Goal: Task Accomplishment & Management: Use online tool/utility

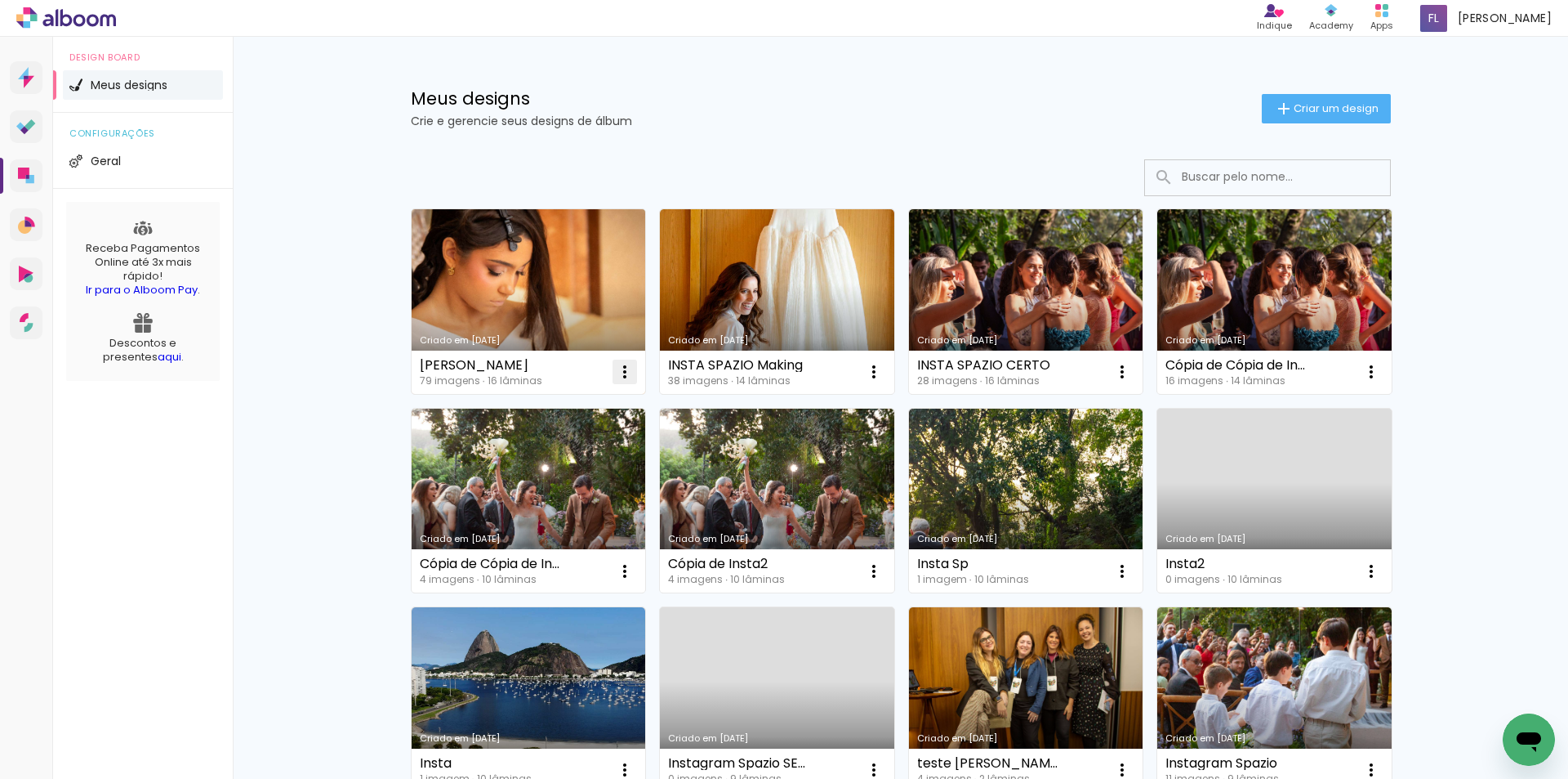
click at [619, 364] on iron-icon at bounding box center [625, 371] width 19 height 19
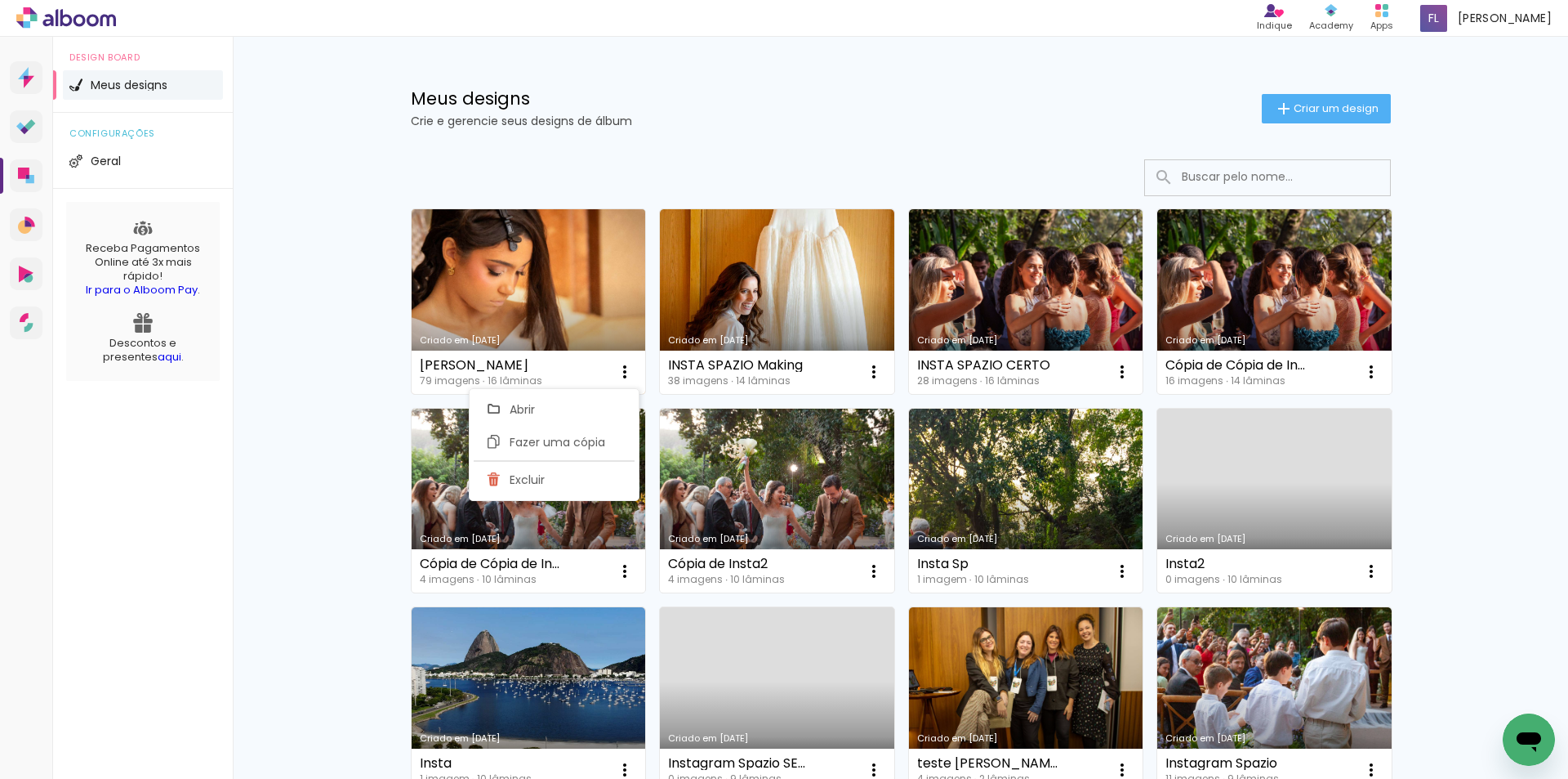
click at [577, 303] on link "Criado em [DATE]" at bounding box center [528, 301] width 234 height 184
